Goal: Complete application form

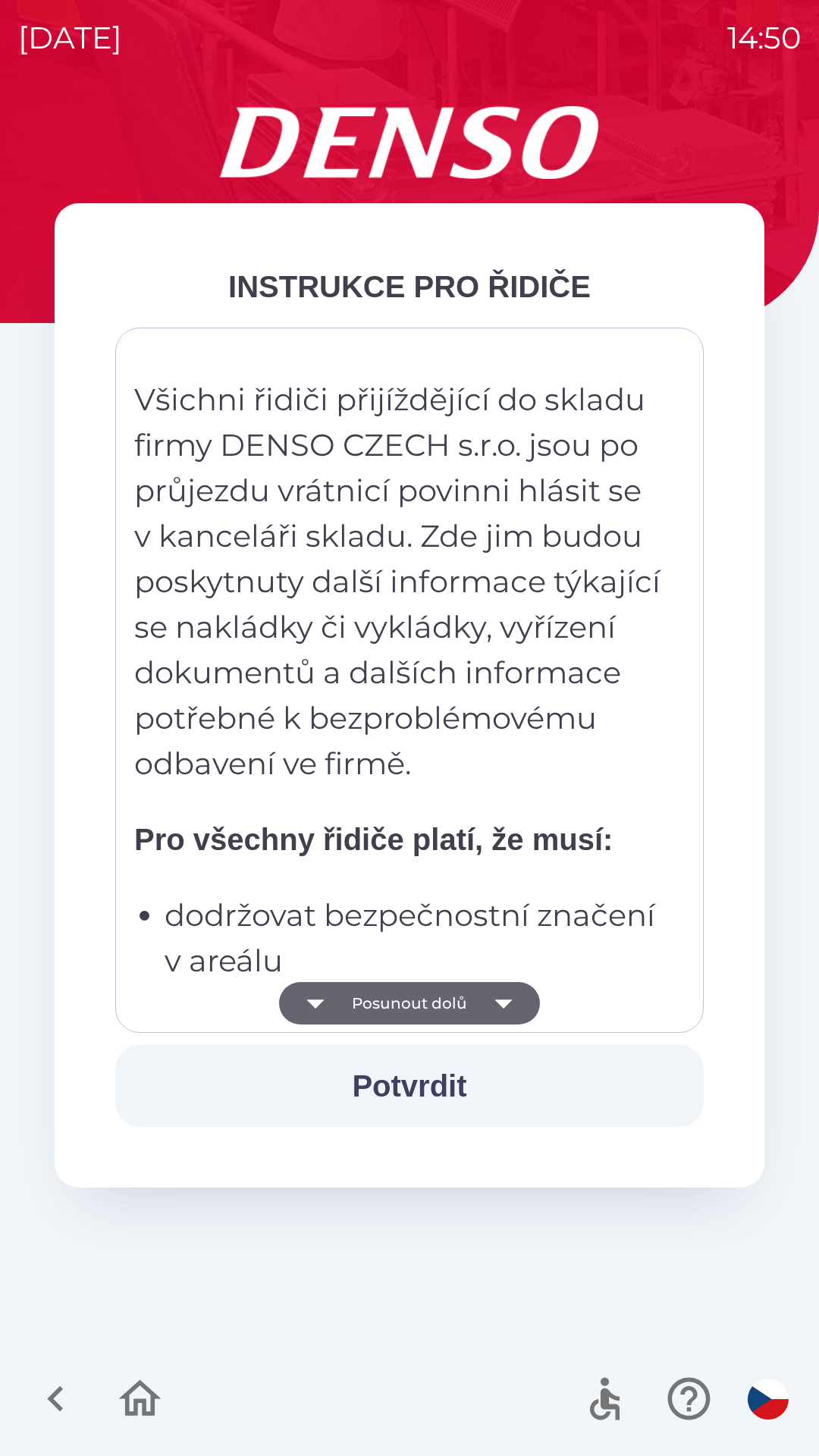
click at [500, 1003] on icon "button" at bounding box center [503, 1003] width 17 height 9
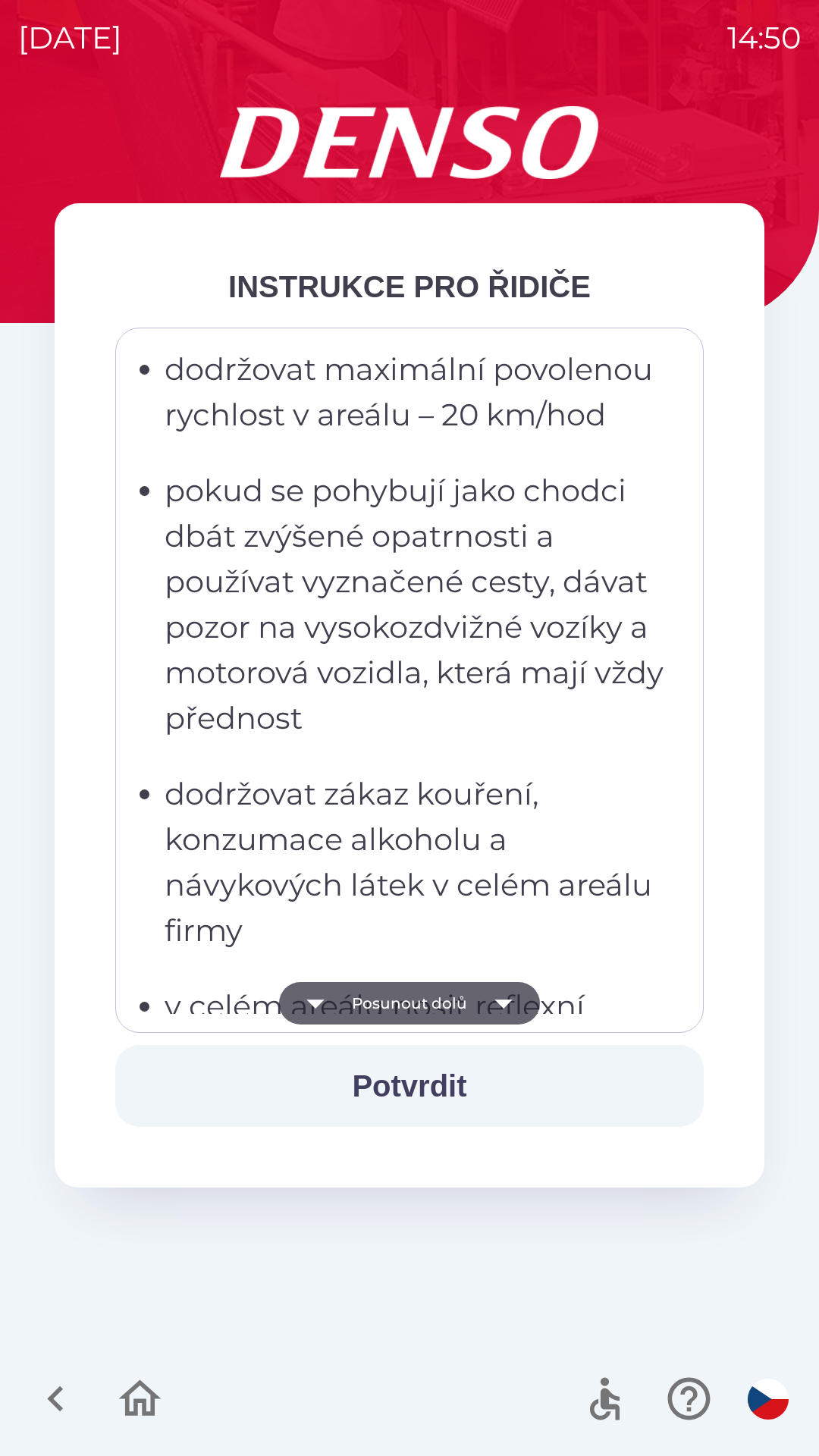
click at [501, 1000] on icon "button" at bounding box center [503, 1003] width 17 height 9
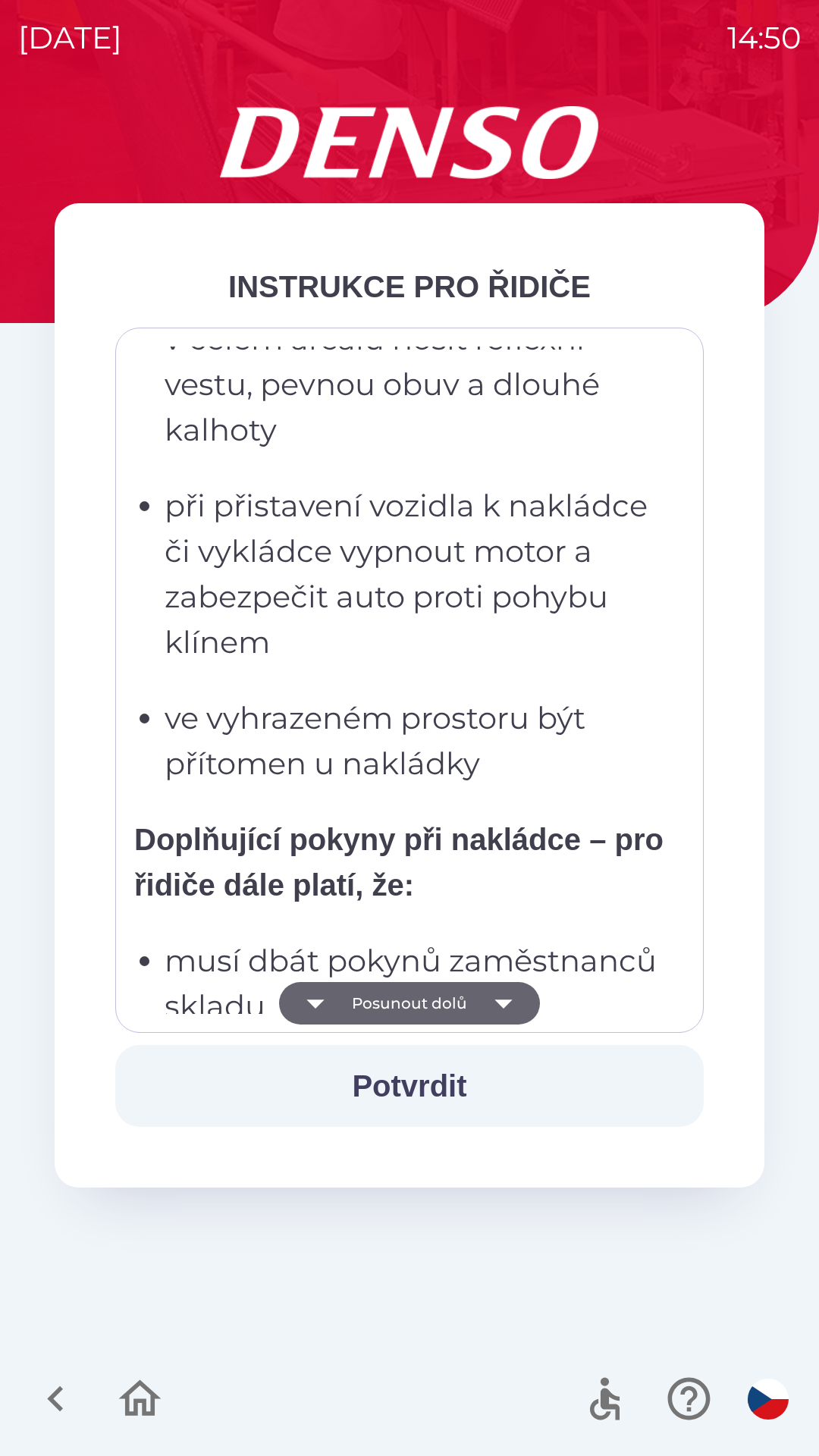
click at [503, 999] on icon "button" at bounding box center [504, 1003] width 42 height 42
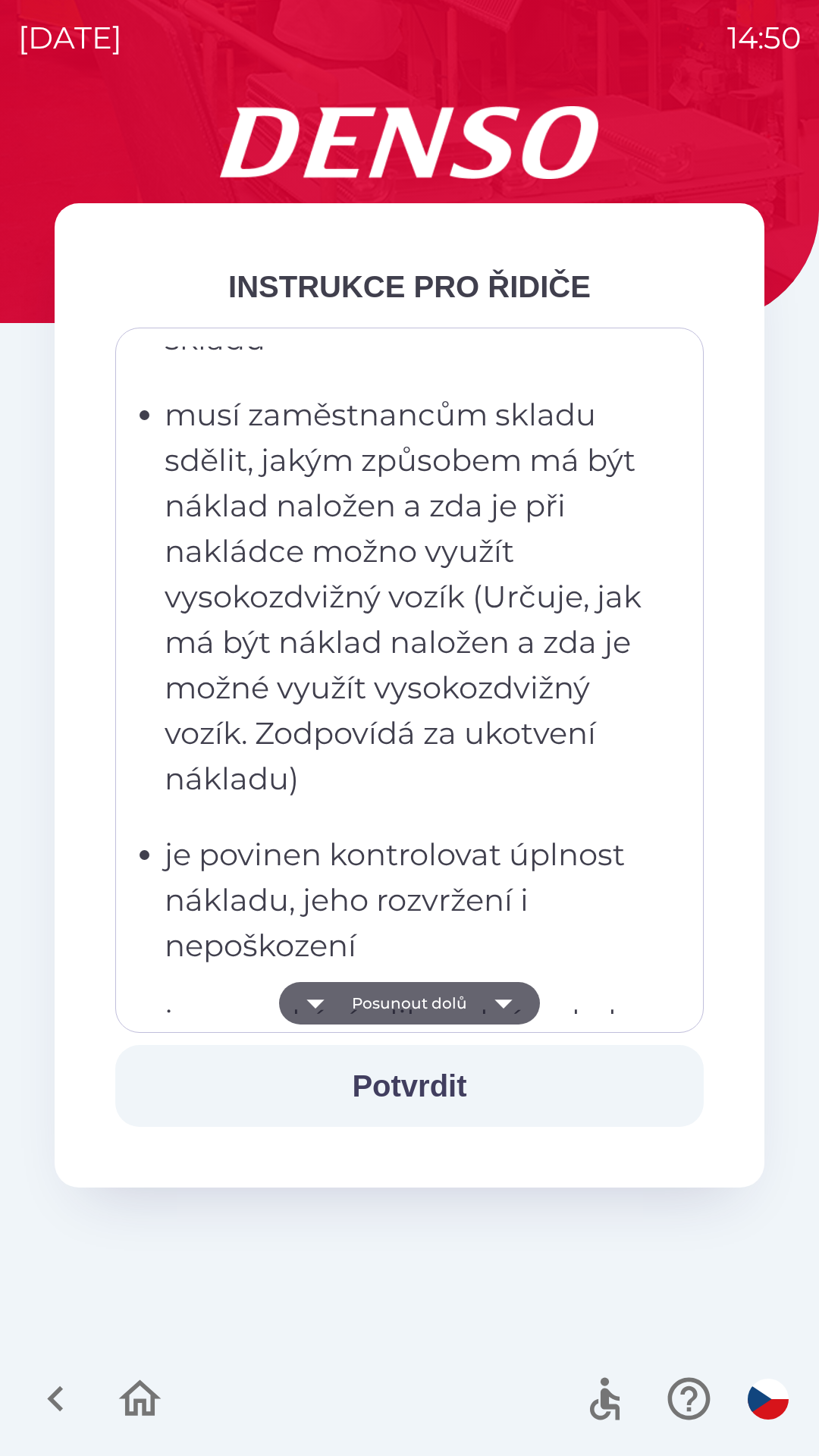
click at [500, 999] on icon "button" at bounding box center [504, 1003] width 42 height 42
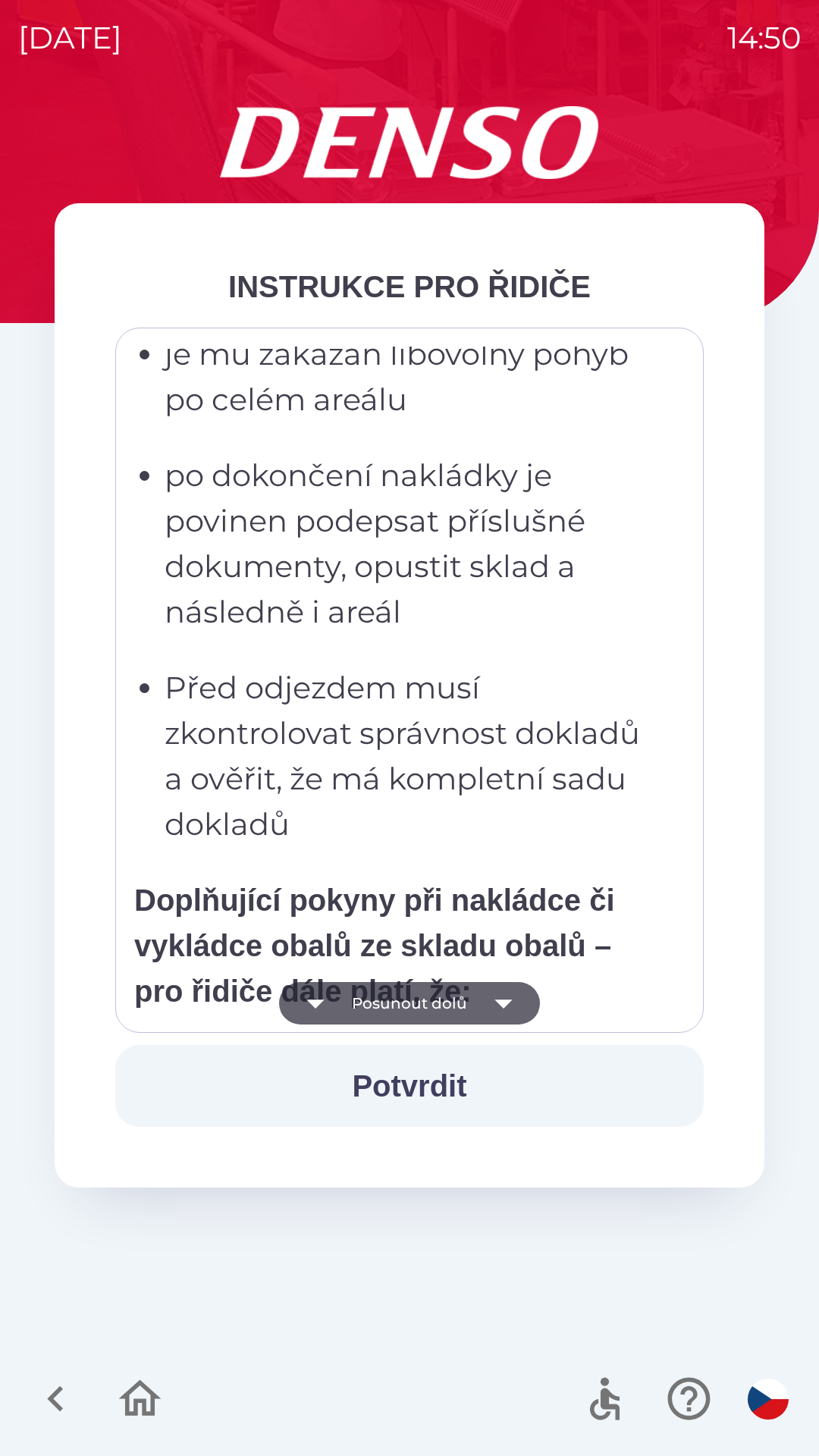
click at [501, 1001] on icon "button" at bounding box center [503, 1003] width 17 height 9
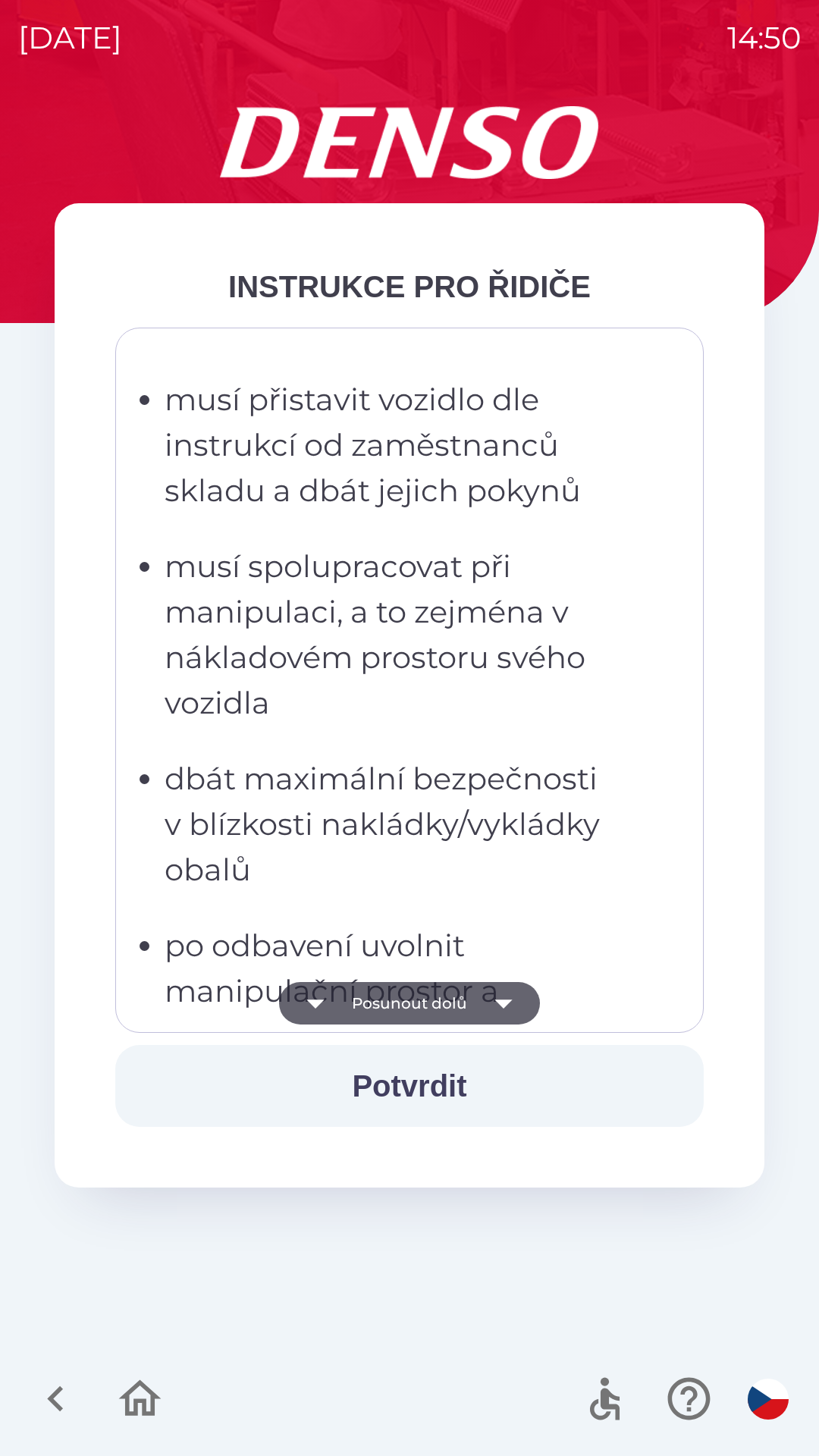
click at [499, 1008] on icon "button" at bounding box center [504, 1003] width 42 height 42
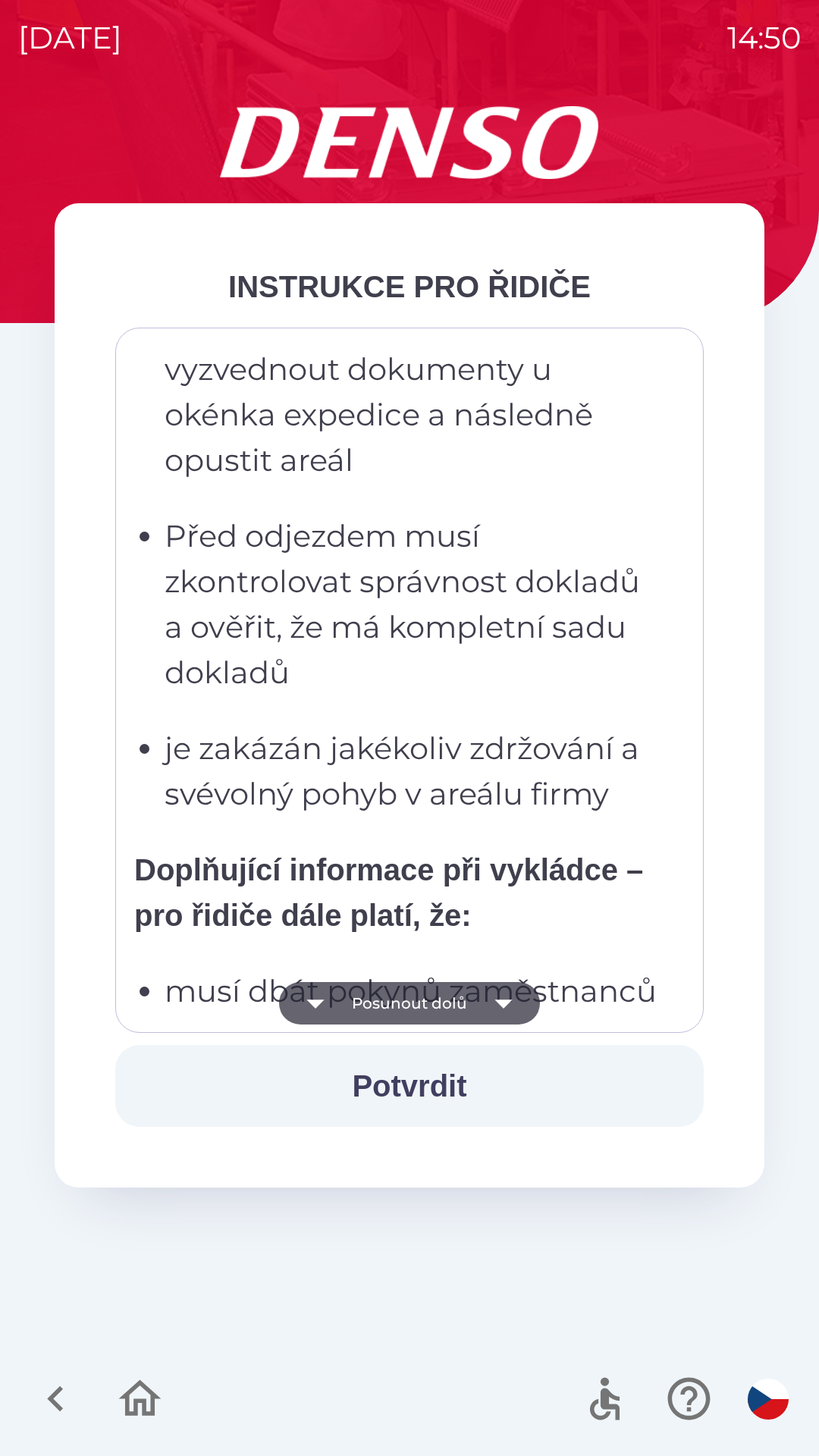
click at [492, 1004] on icon "button" at bounding box center [504, 1003] width 42 height 42
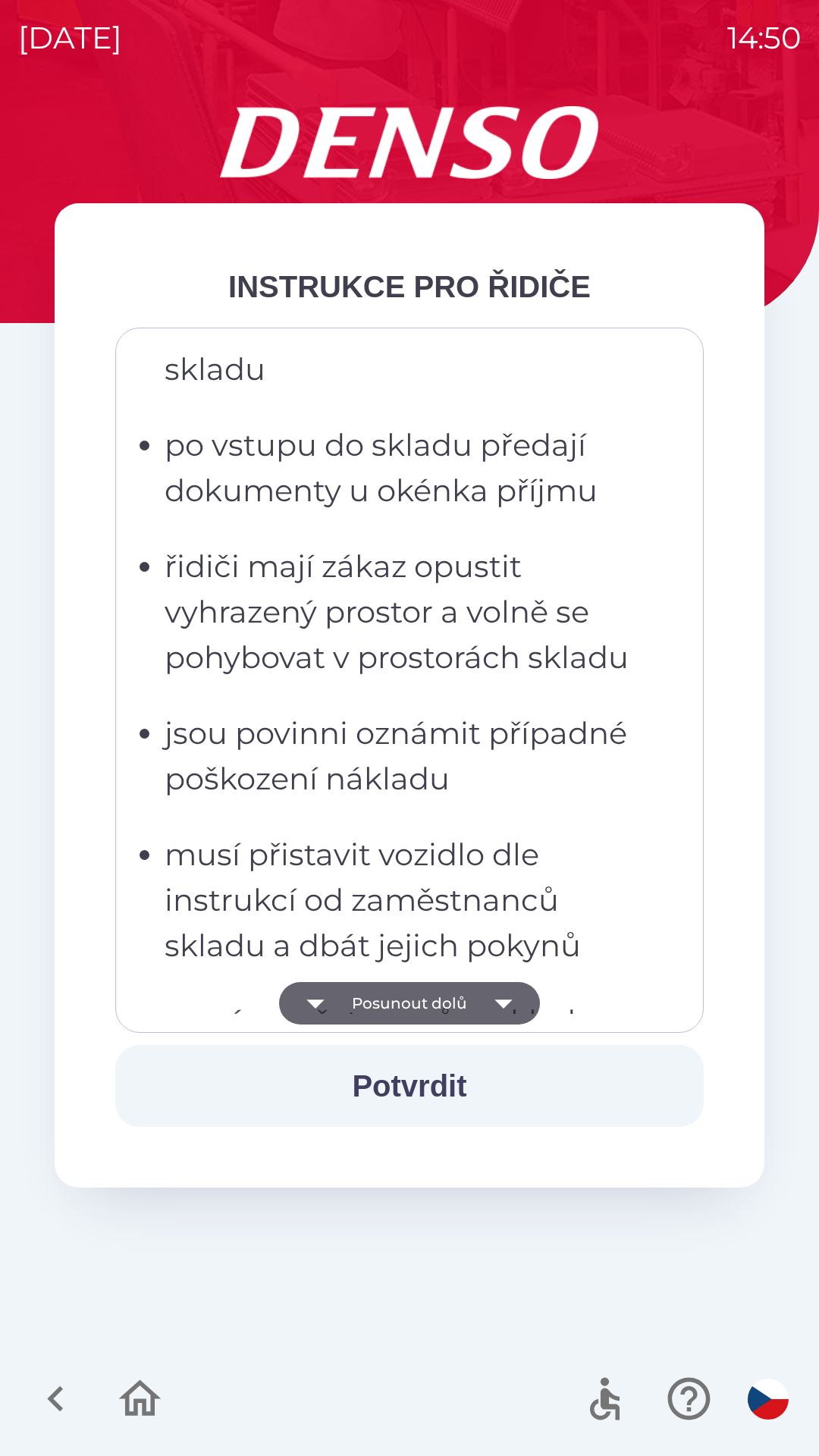
click at [489, 1002] on icon "button" at bounding box center [504, 1003] width 42 height 42
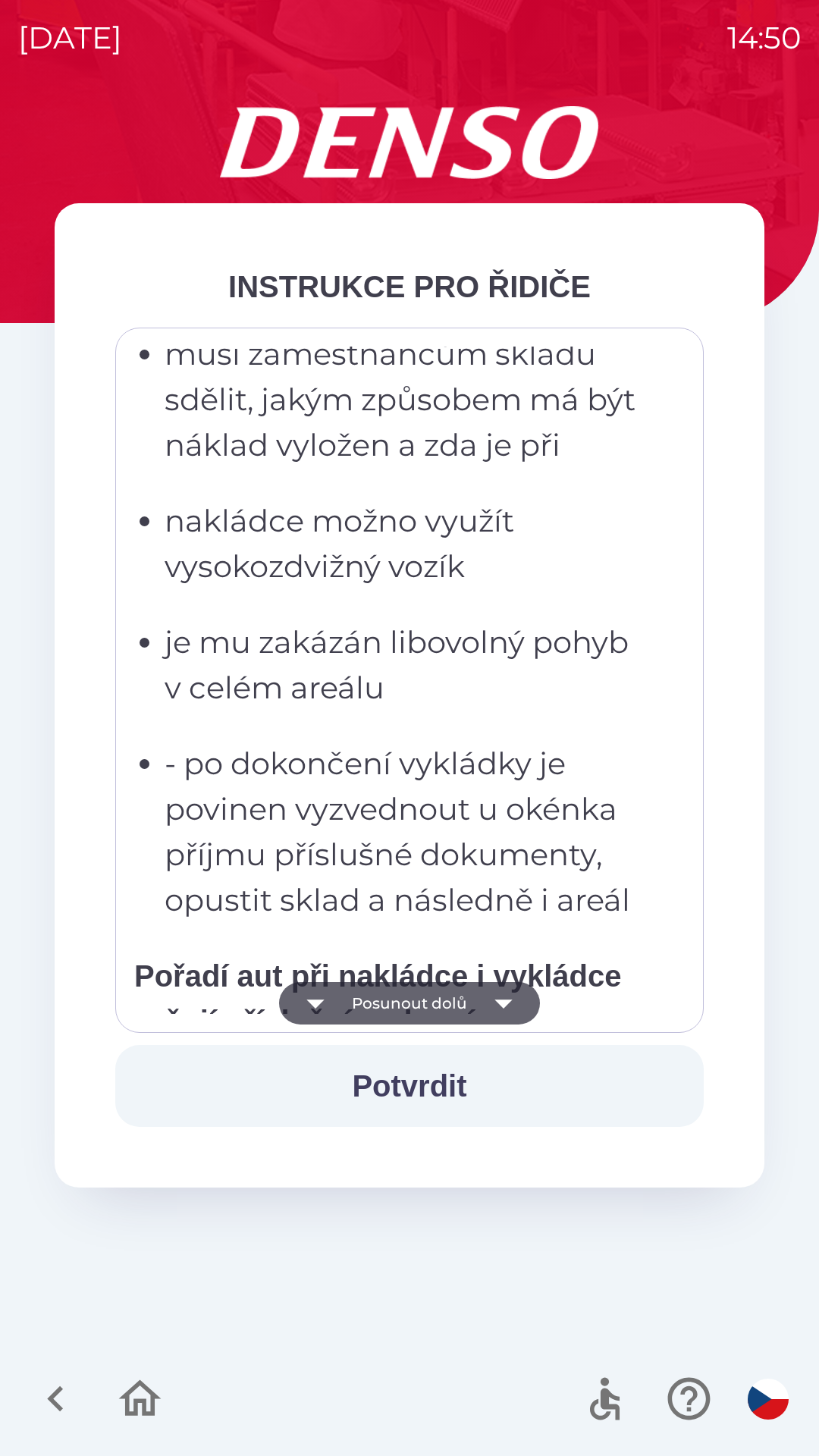
click at [487, 999] on icon "button" at bounding box center [504, 1003] width 42 height 42
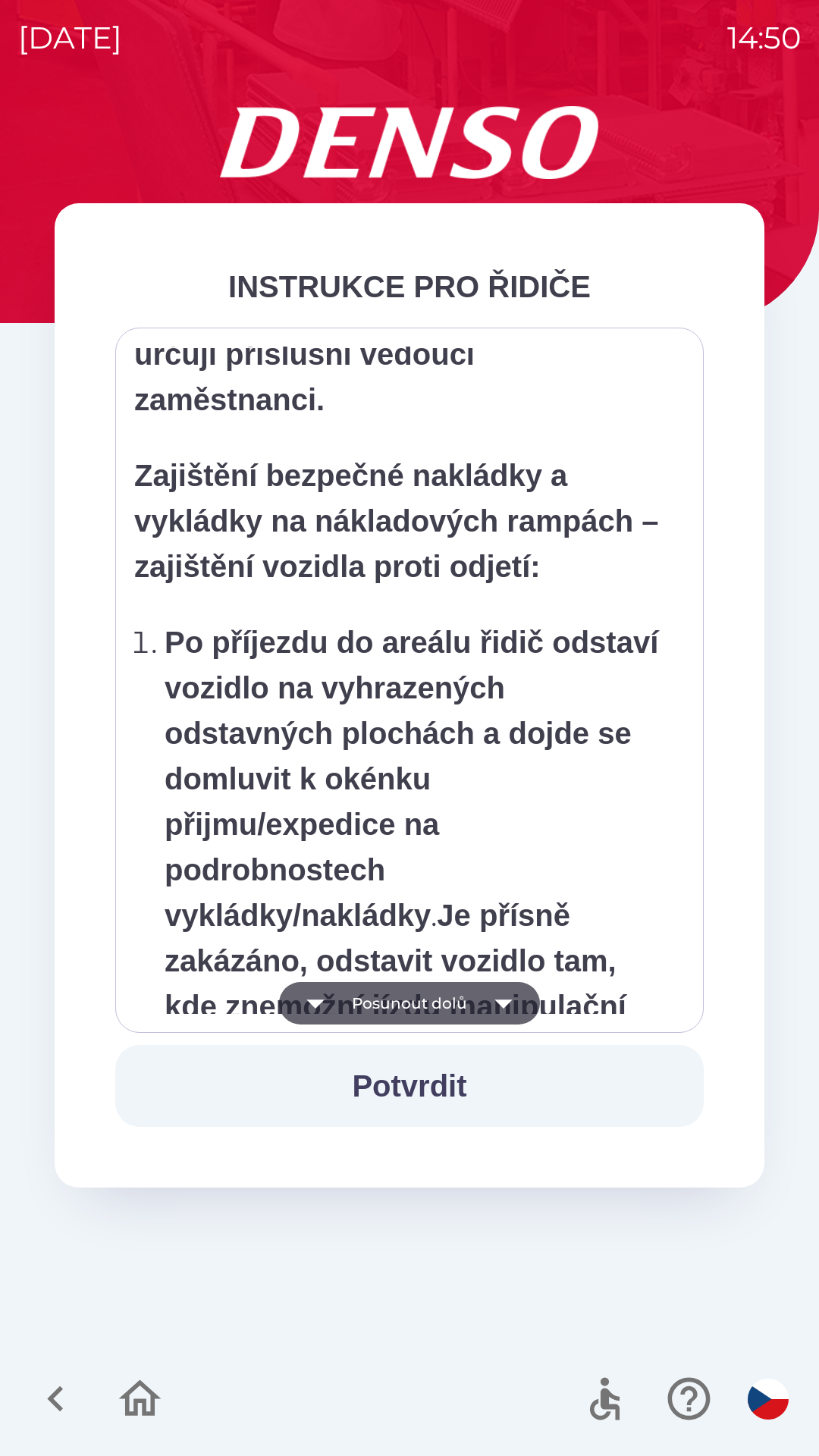
click at [488, 1005] on icon "button" at bounding box center [504, 1003] width 42 height 42
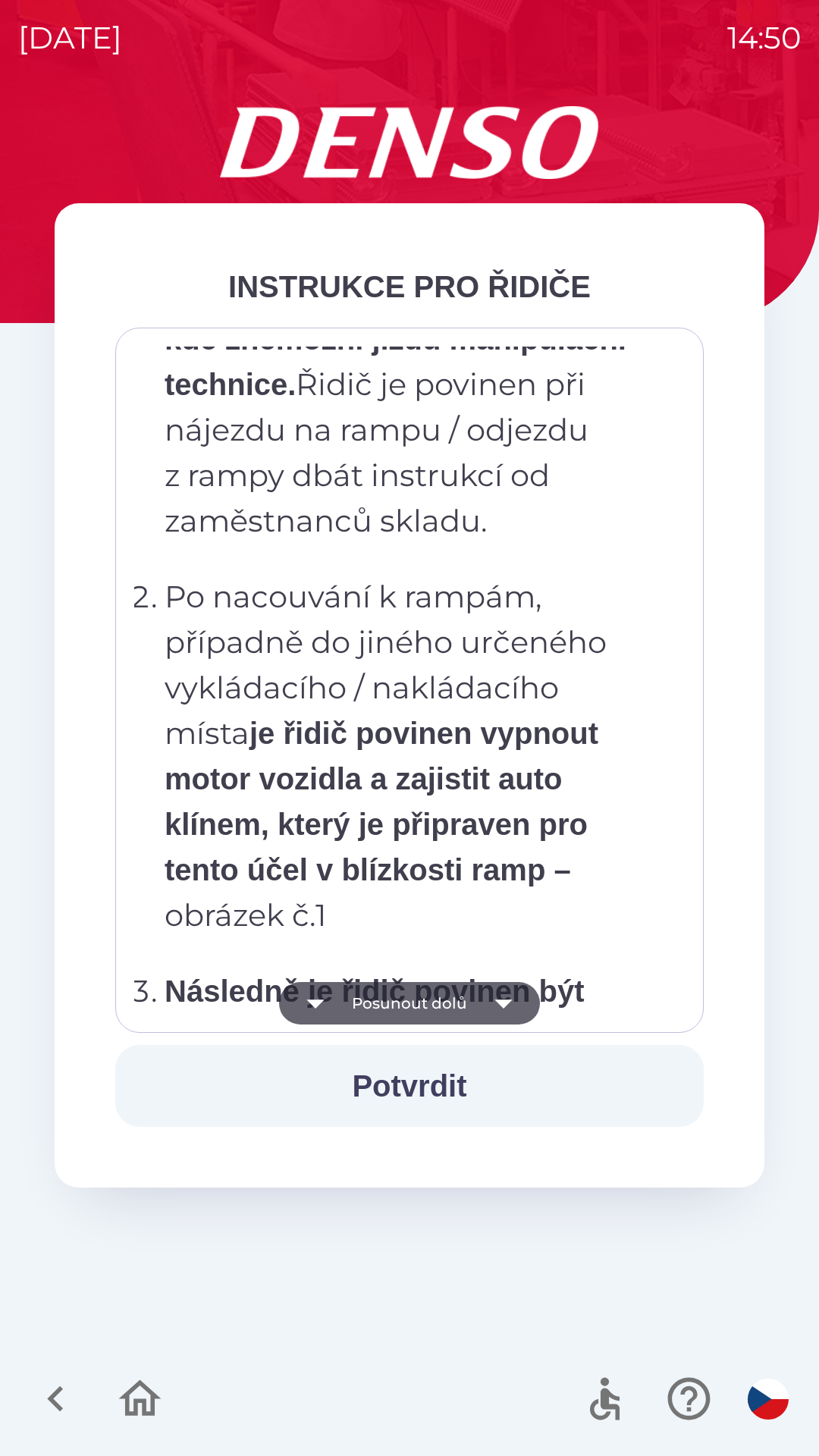
click at [487, 1004] on icon "button" at bounding box center [504, 1003] width 42 height 42
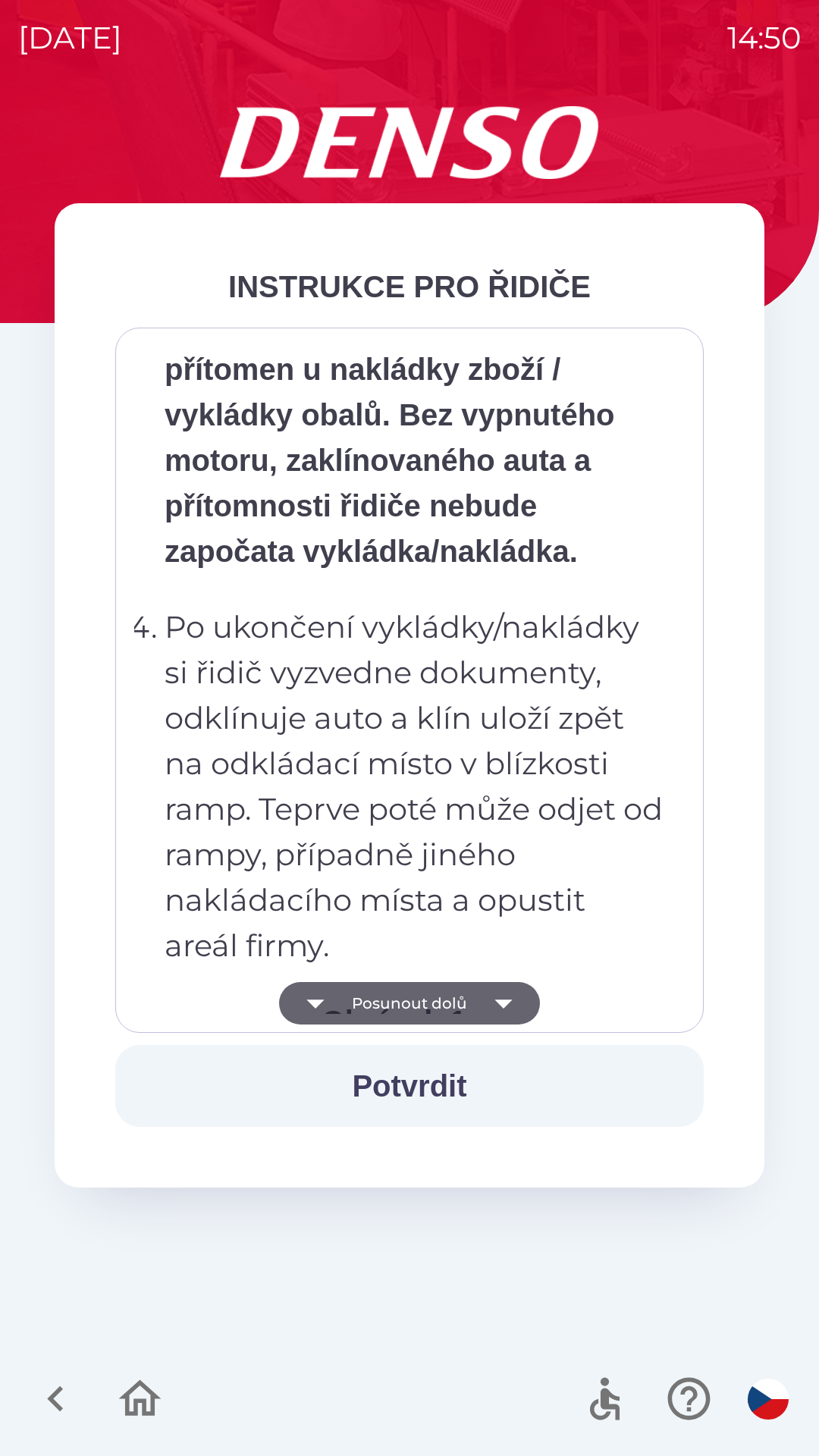
click at [490, 1000] on icon "button" at bounding box center [504, 1003] width 42 height 42
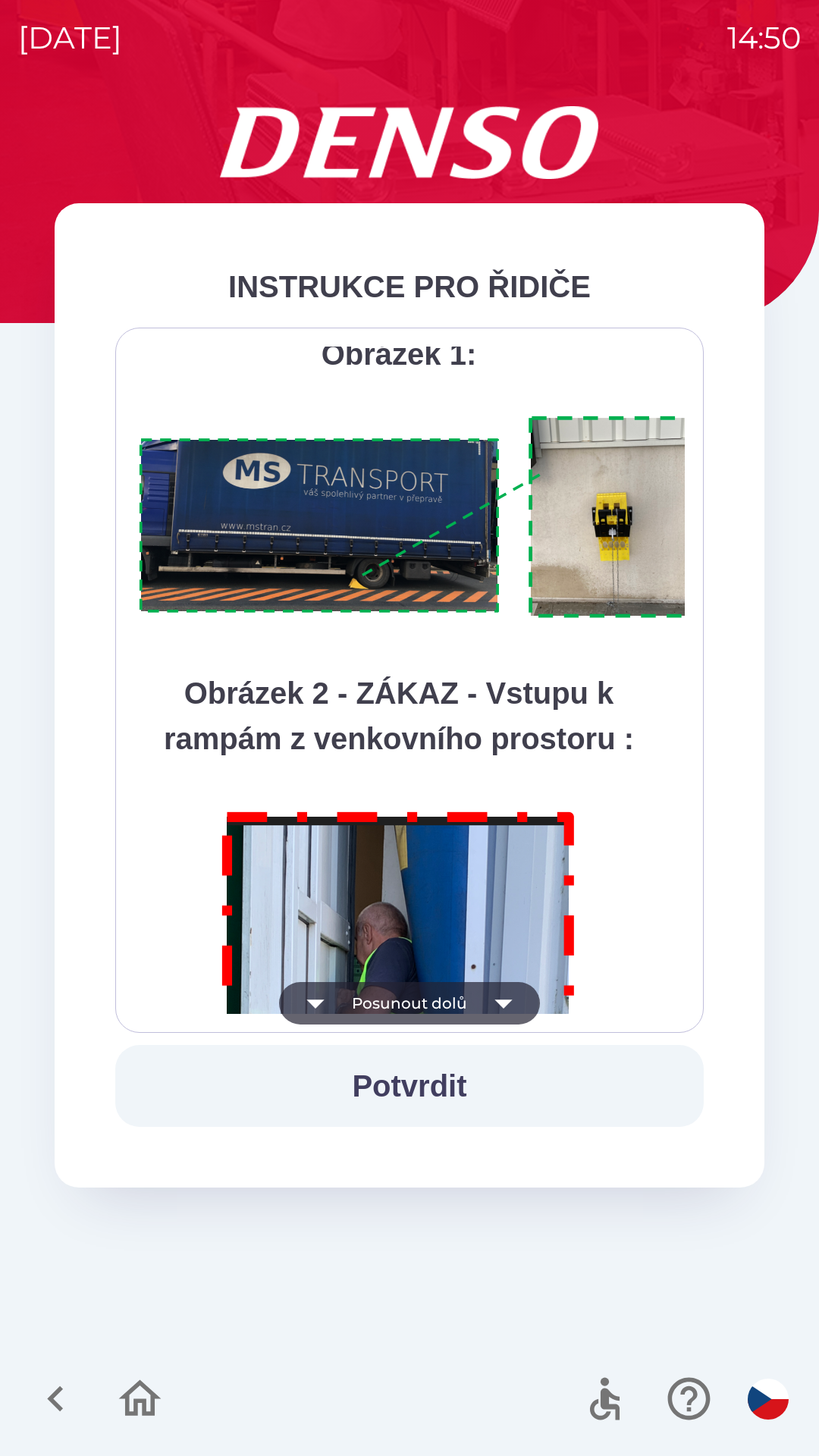
click at [494, 1007] on icon "button" at bounding box center [504, 1003] width 42 height 42
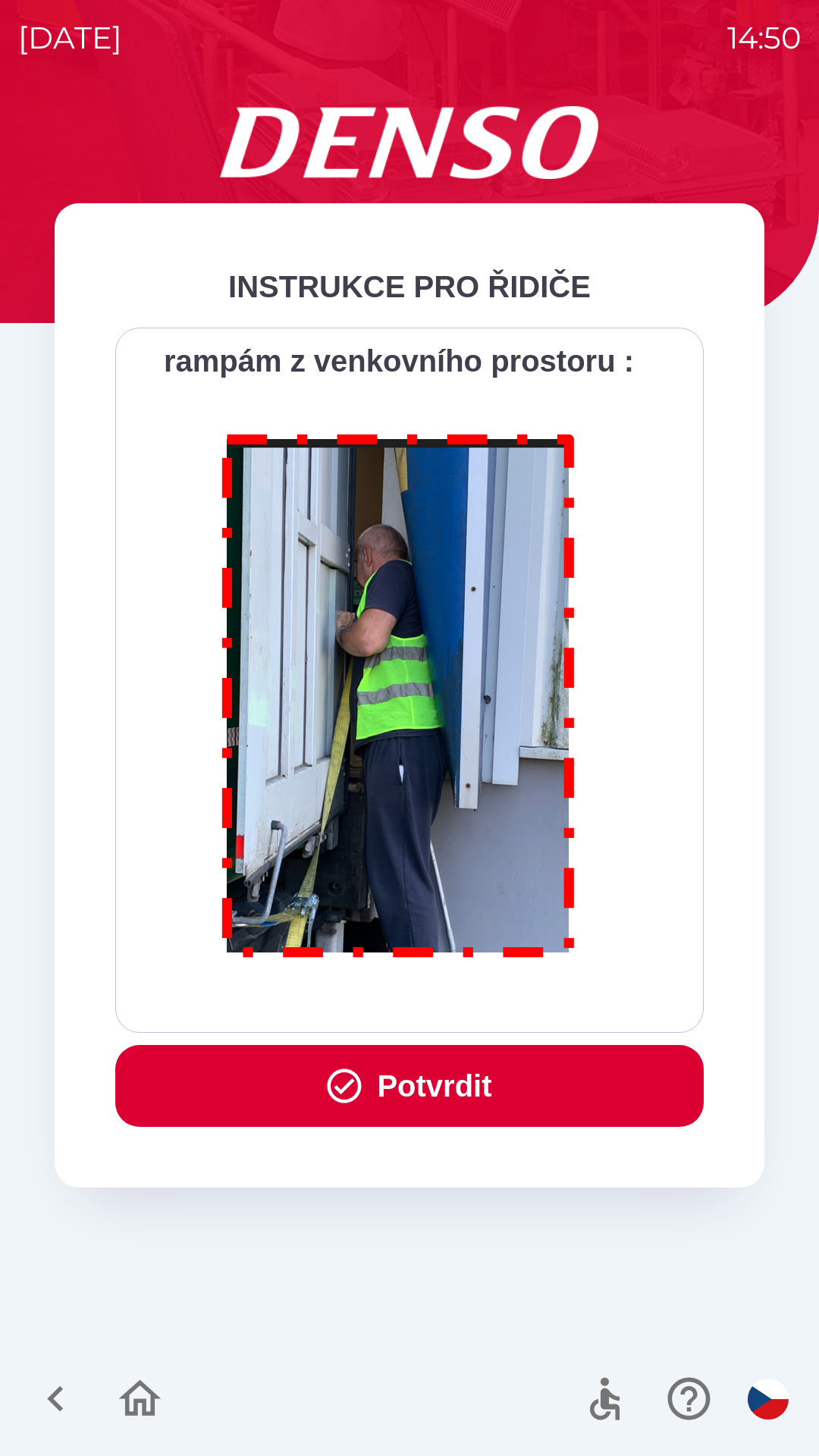
click at [493, 1085] on button "Potvrdit" at bounding box center [410, 1086] width 588 height 82
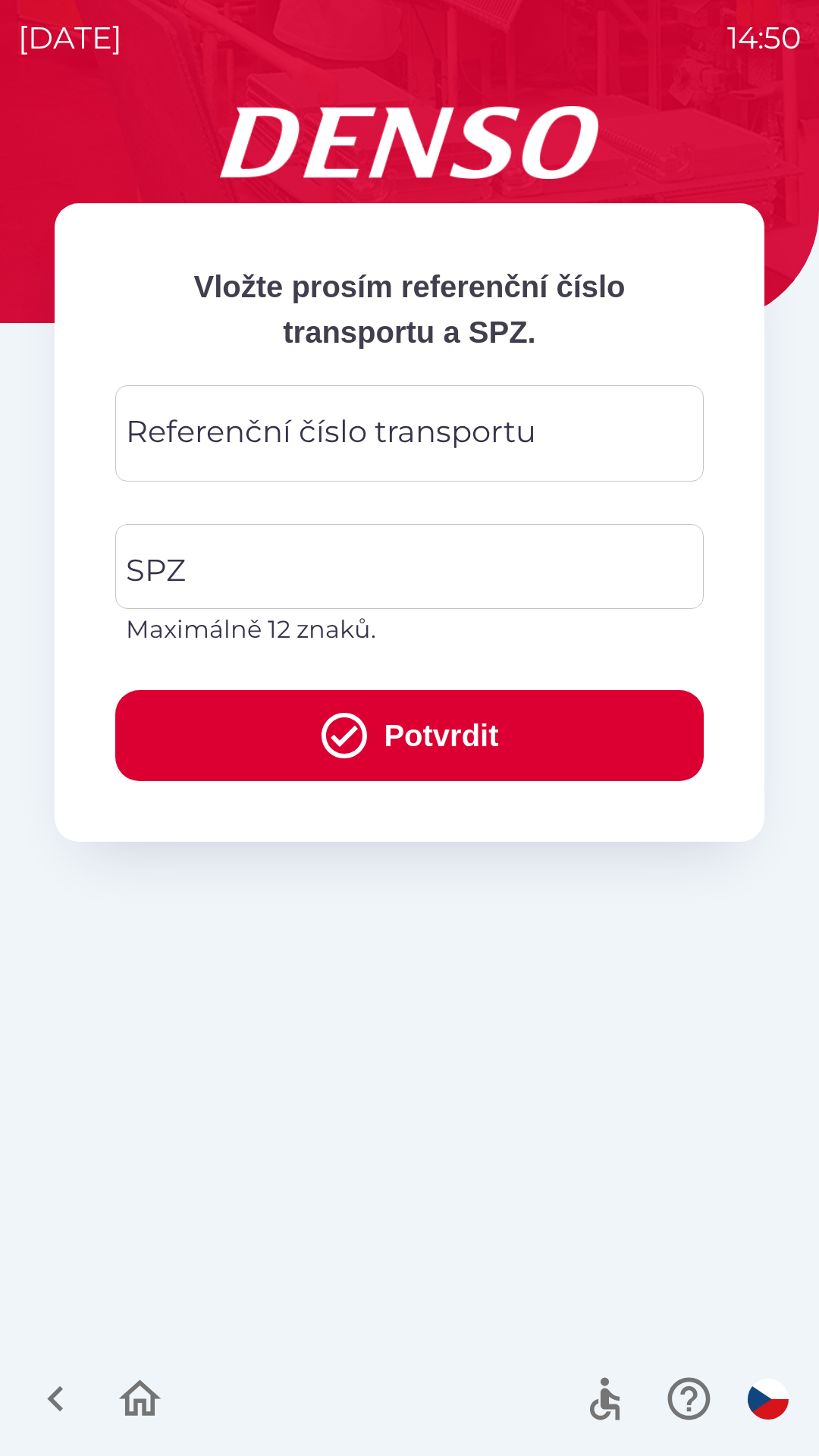
click at [394, 449] on div "Referenční číslo transportu Referenční číslo transportu" at bounding box center [410, 433] width 588 height 97
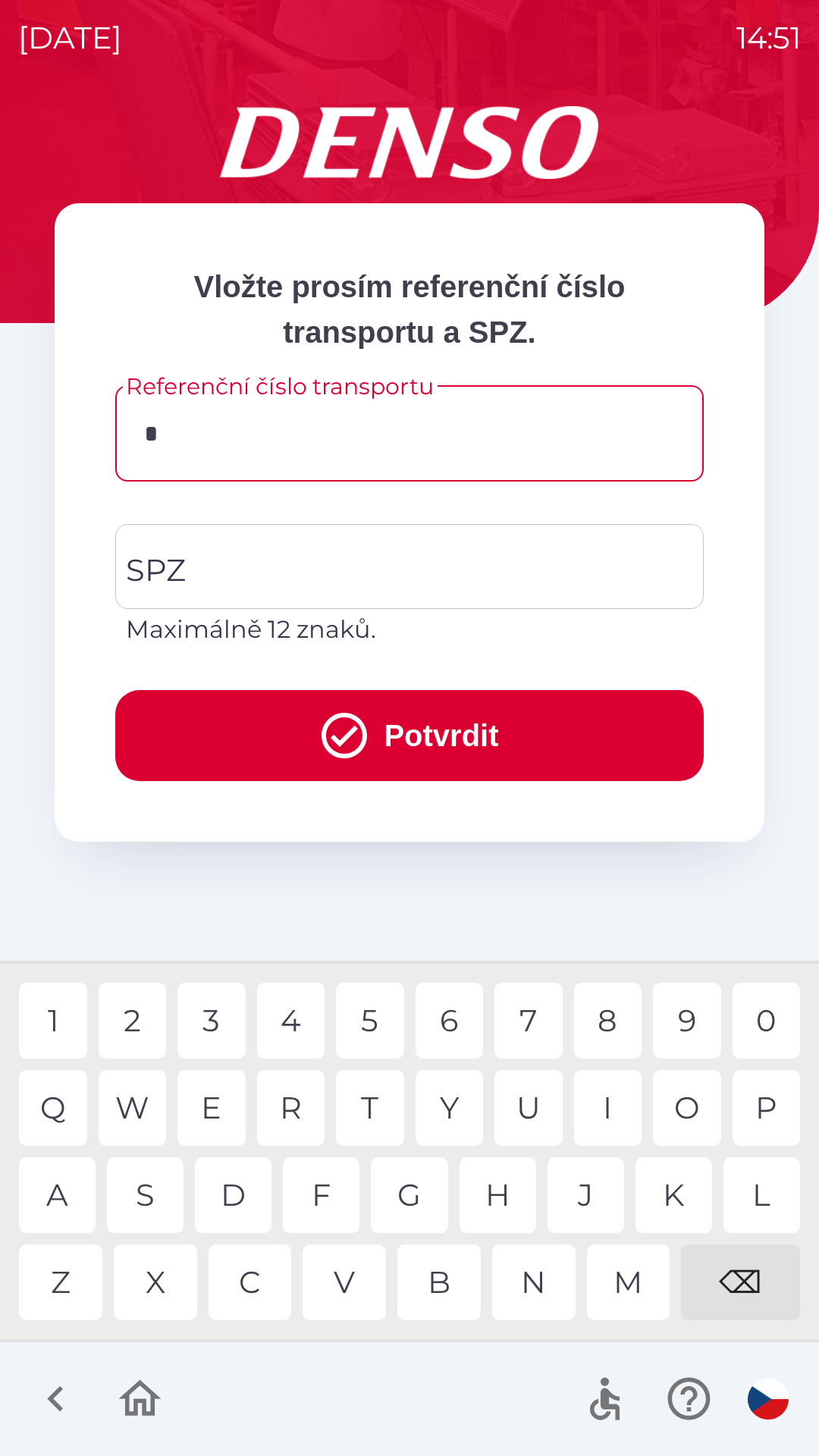
click at [528, 1022] on div "7" at bounding box center [529, 1020] width 68 height 76
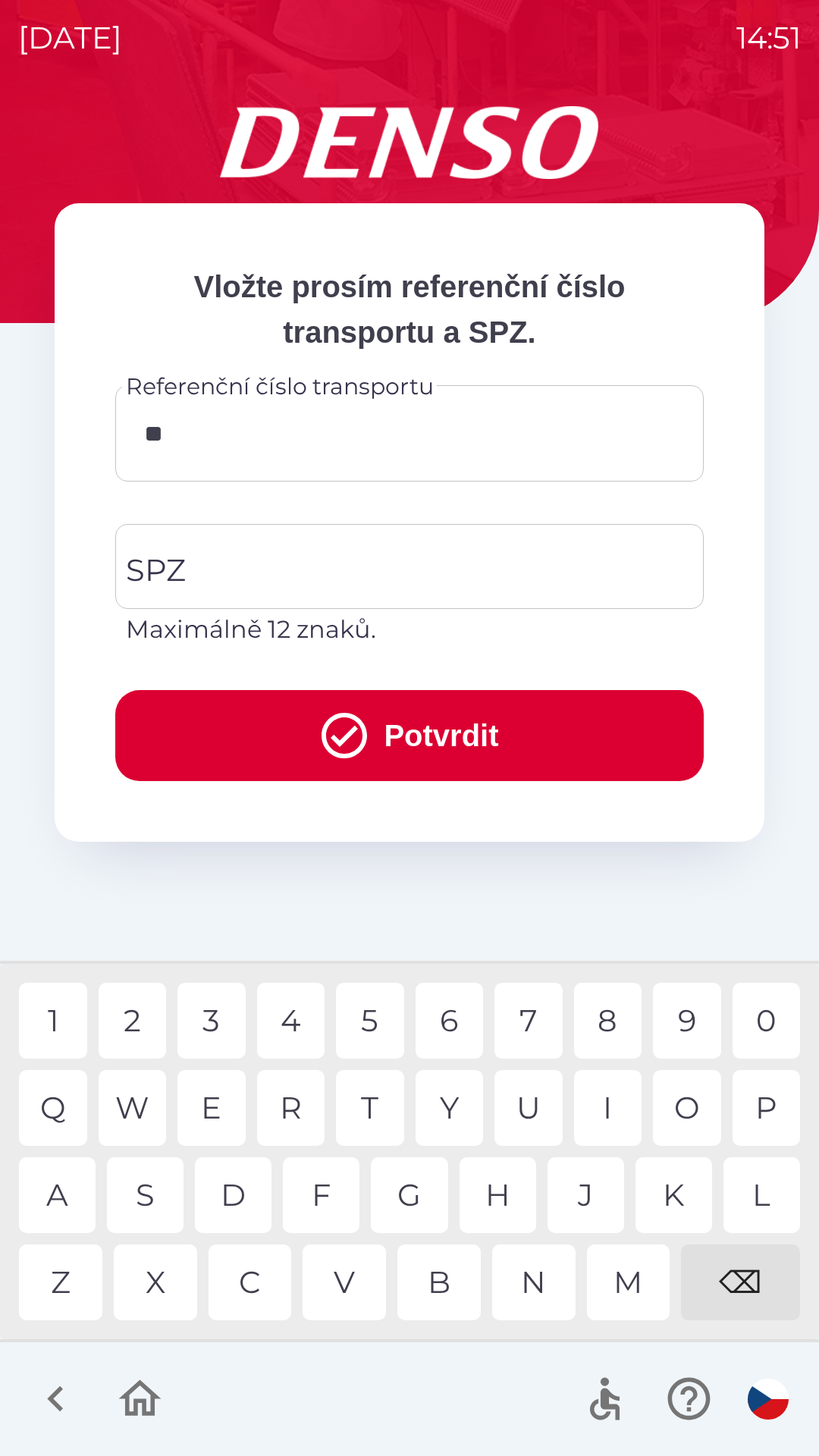
click at [674, 1022] on div "9" at bounding box center [687, 1020] width 68 height 76
click at [219, 1022] on div "3" at bounding box center [211, 1020] width 68 height 76
click at [767, 1027] on div "0" at bounding box center [767, 1020] width 68 height 76
type input "********"
click at [294, 557] on input "SPZ" at bounding box center [397, 566] width 552 height 72
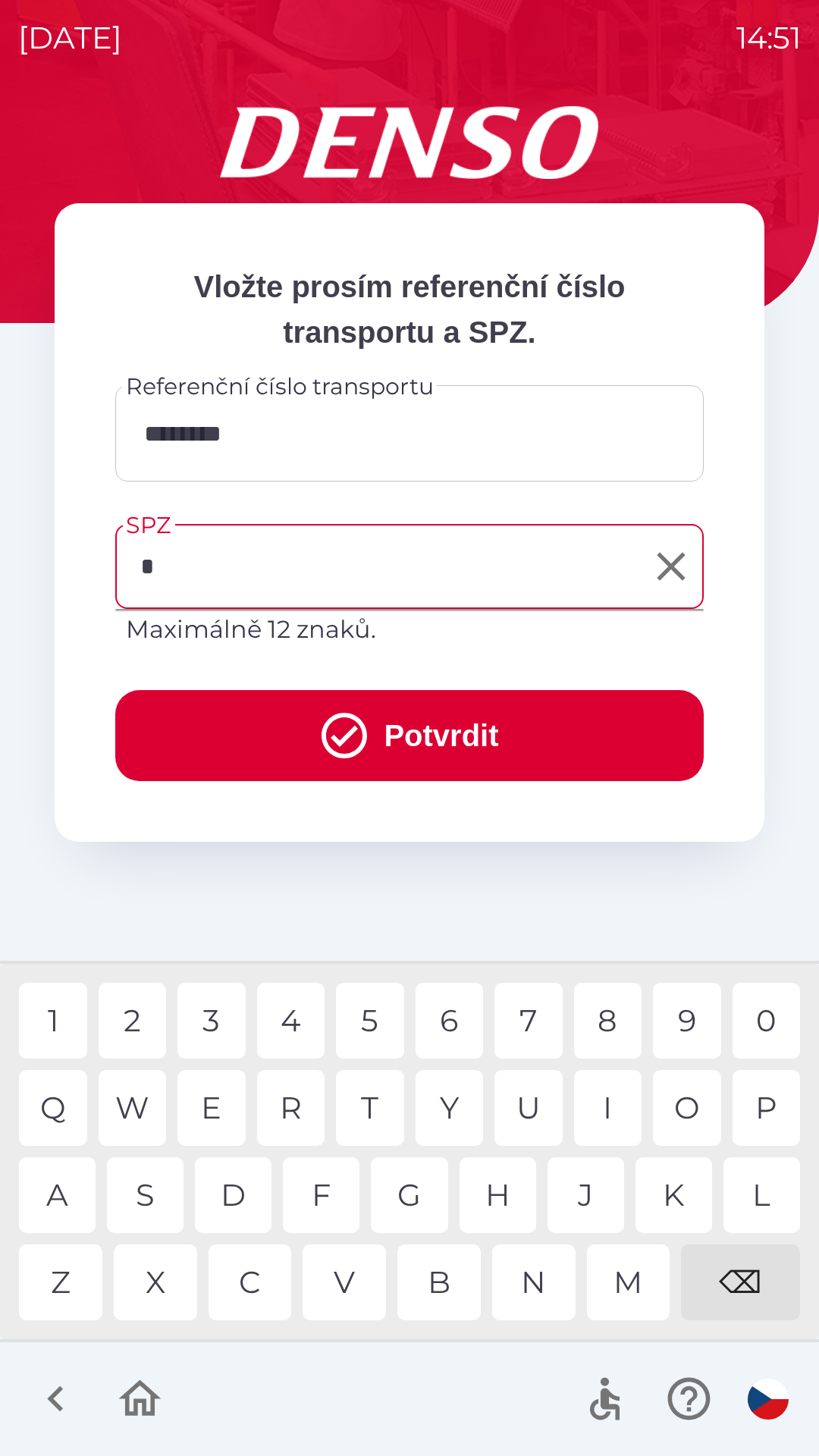
click at [461, 1022] on div "6" at bounding box center [449, 1020] width 68 height 76
click at [154, 1202] on div "S" at bounding box center [145, 1194] width 76 height 76
click at [526, 1018] on div "7" at bounding box center [529, 1020] width 68 height 76
click at [58, 1029] on div "1" at bounding box center [53, 1020] width 68 height 76
click at [133, 1024] on div "2" at bounding box center [132, 1020] width 68 height 76
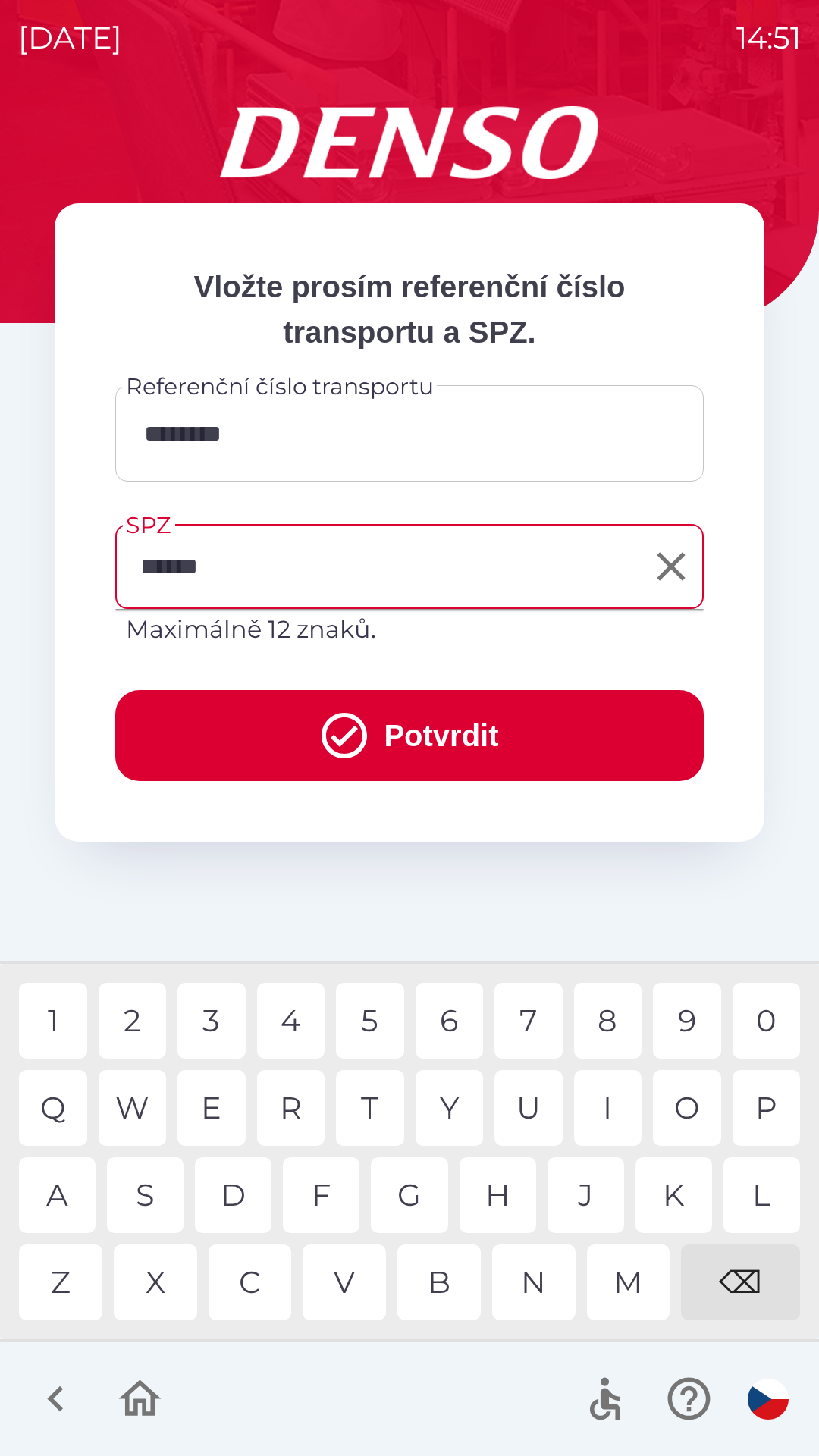
type input "*******"
click at [50, 1025] on div "1" at bounding box center [53, 1020] width 68 height 76
click at [396, 738] on button "Potvrdit" at bounding box center [410, 735] width 588 height 91
